Goal: Task Accomplishment & Management: Manage account settings

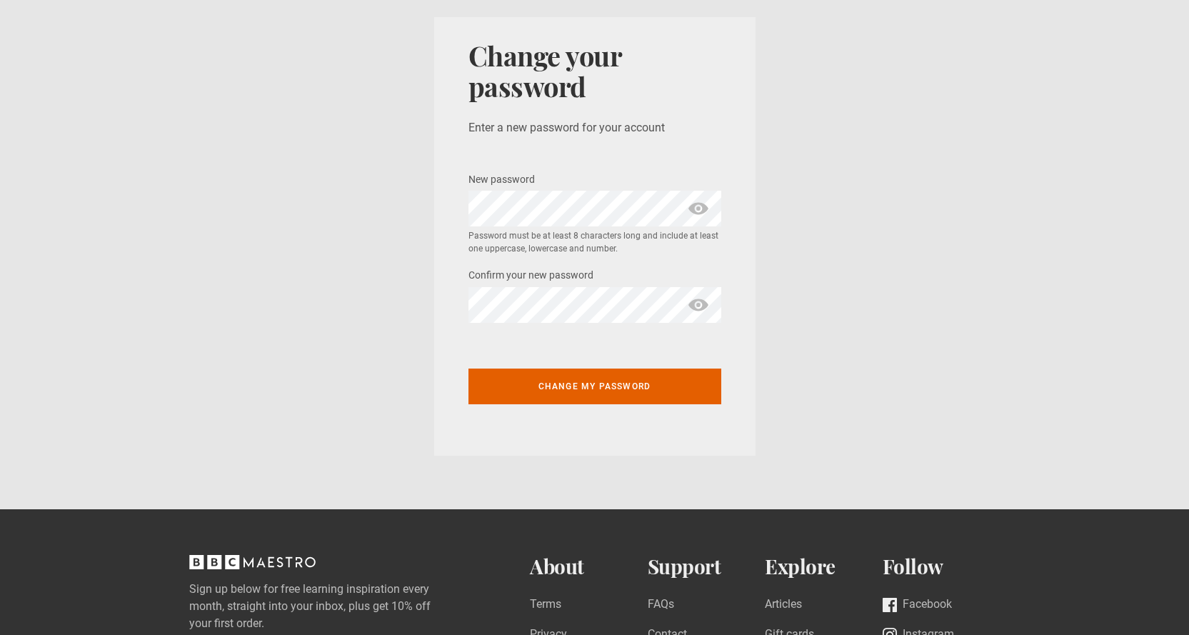
click at [703, 208] on span "show password" at bounding box center [698, 209] width 23 height 36
click at [698, 306] on span "show password" at bounding box center [698, 305] width 23 height 36
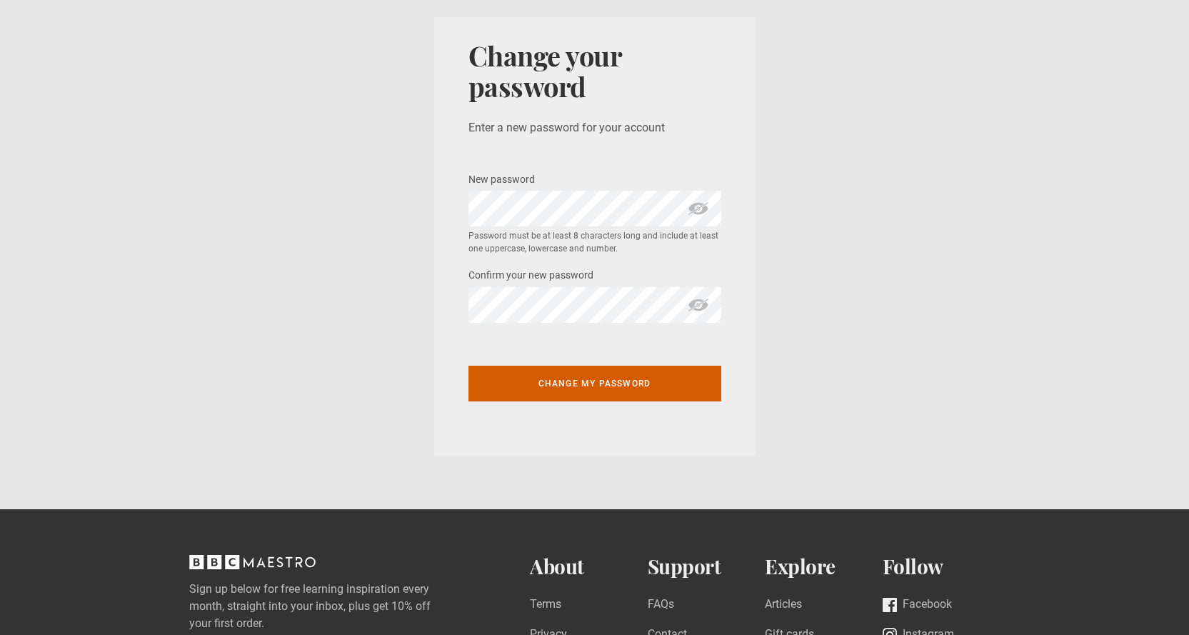
click at [583, 382] on button "Change my password" at bounding box center [594, 384] width 253 height 36
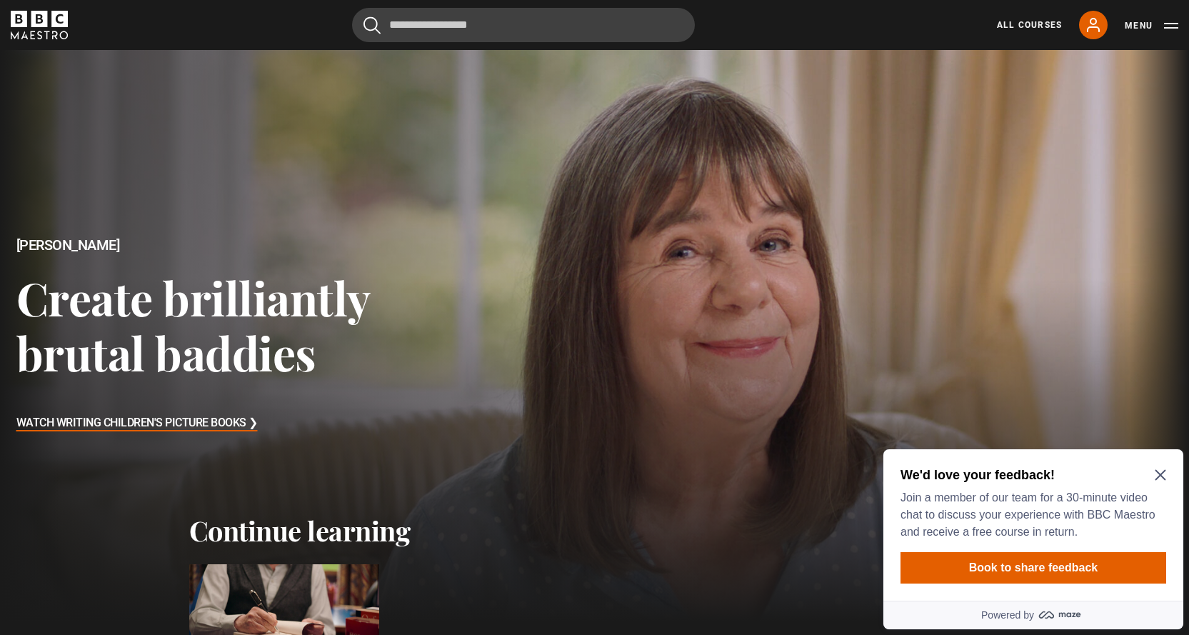
click at [1157, 468] on h2 "We'd love your feedback!" at bounding box center [1030, 474] width 260 height 17
click at [1157, 471] on icon "Close Maze Prompt" at bounding box center [1159, 475] width 11 height 11
